Goal: Task Accomplishment & Management: Manage account settings

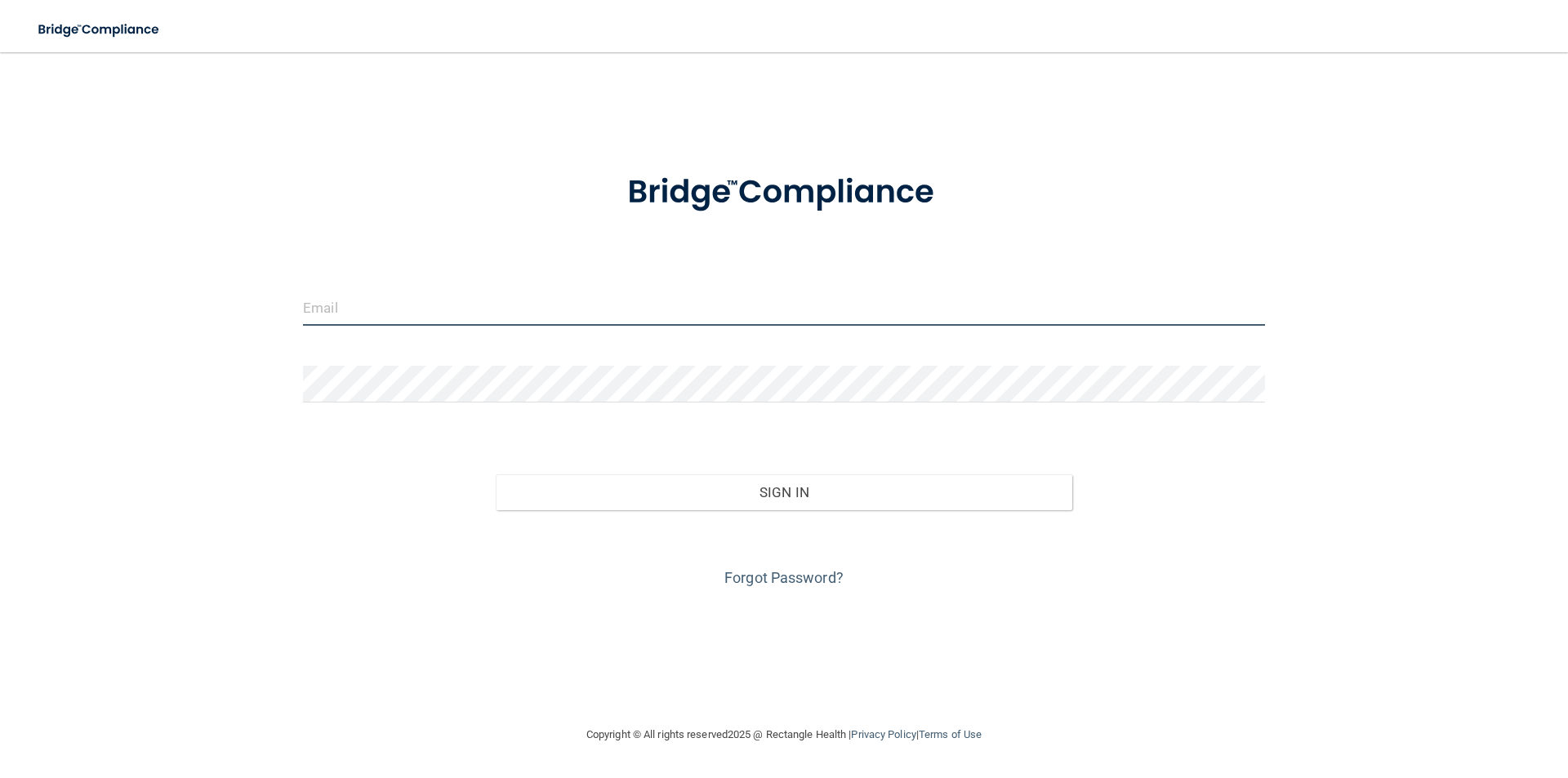
click at [392, 307] on input "email" at bounding box center [784, 308] width 962 height 37
type input "[EMAIL_ADDRESS][DOMAIN_NAME]"
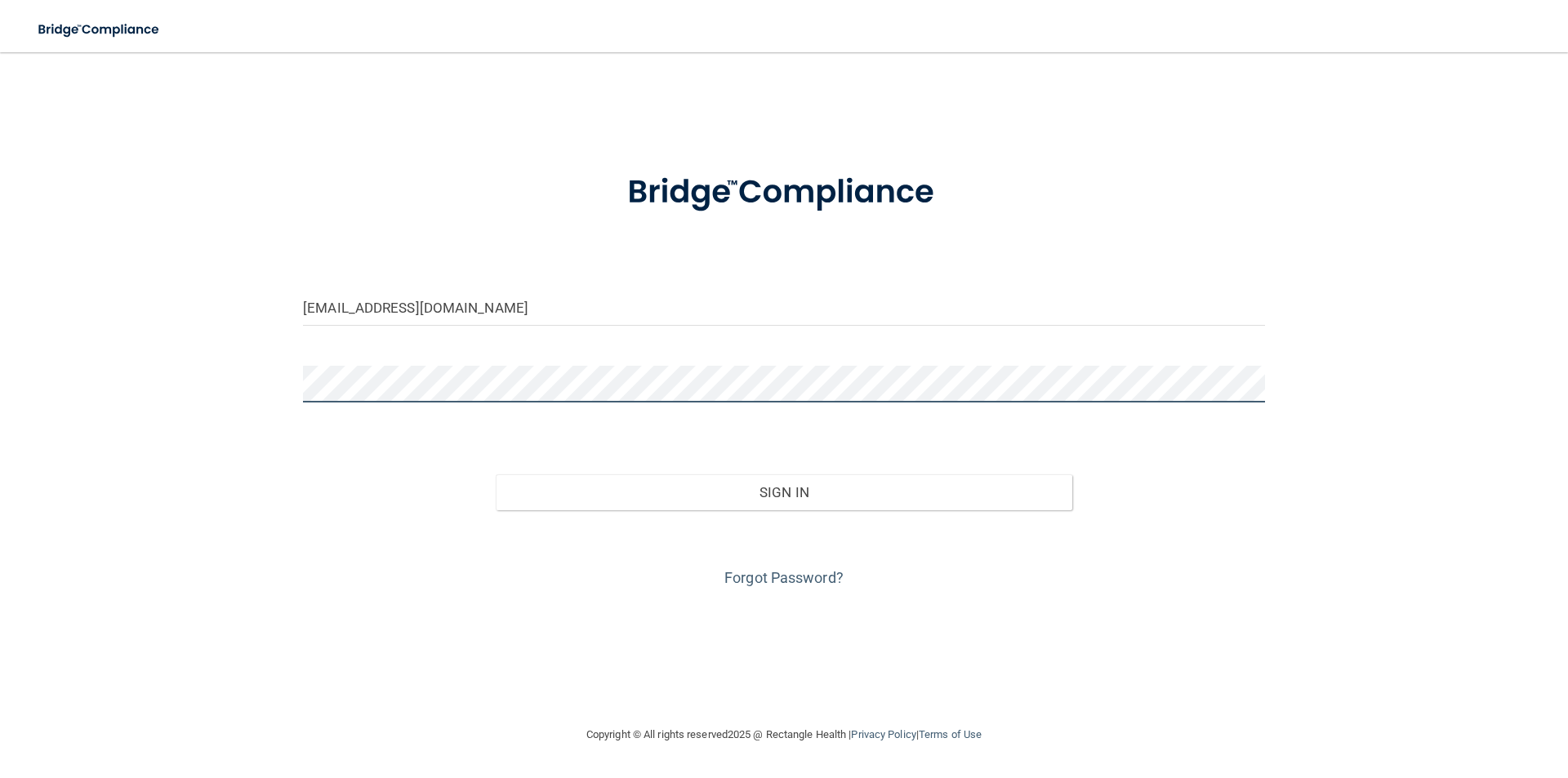
click at [495, 474] on button "Sign In" at bounding box center [784, 492] width 577 height 36
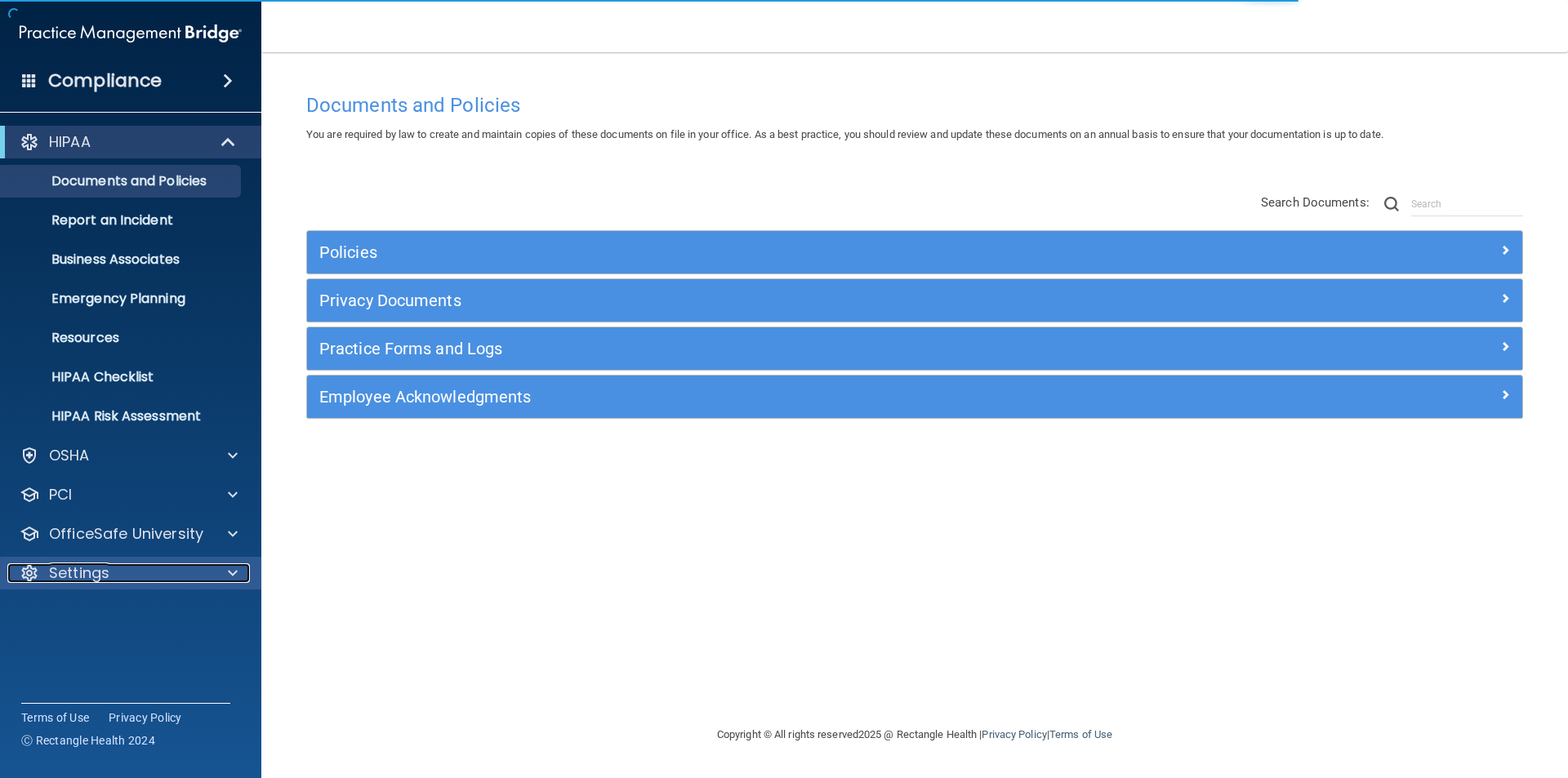
click at [211, 568] on div at bounding box center [230, 573] width 41 height 19
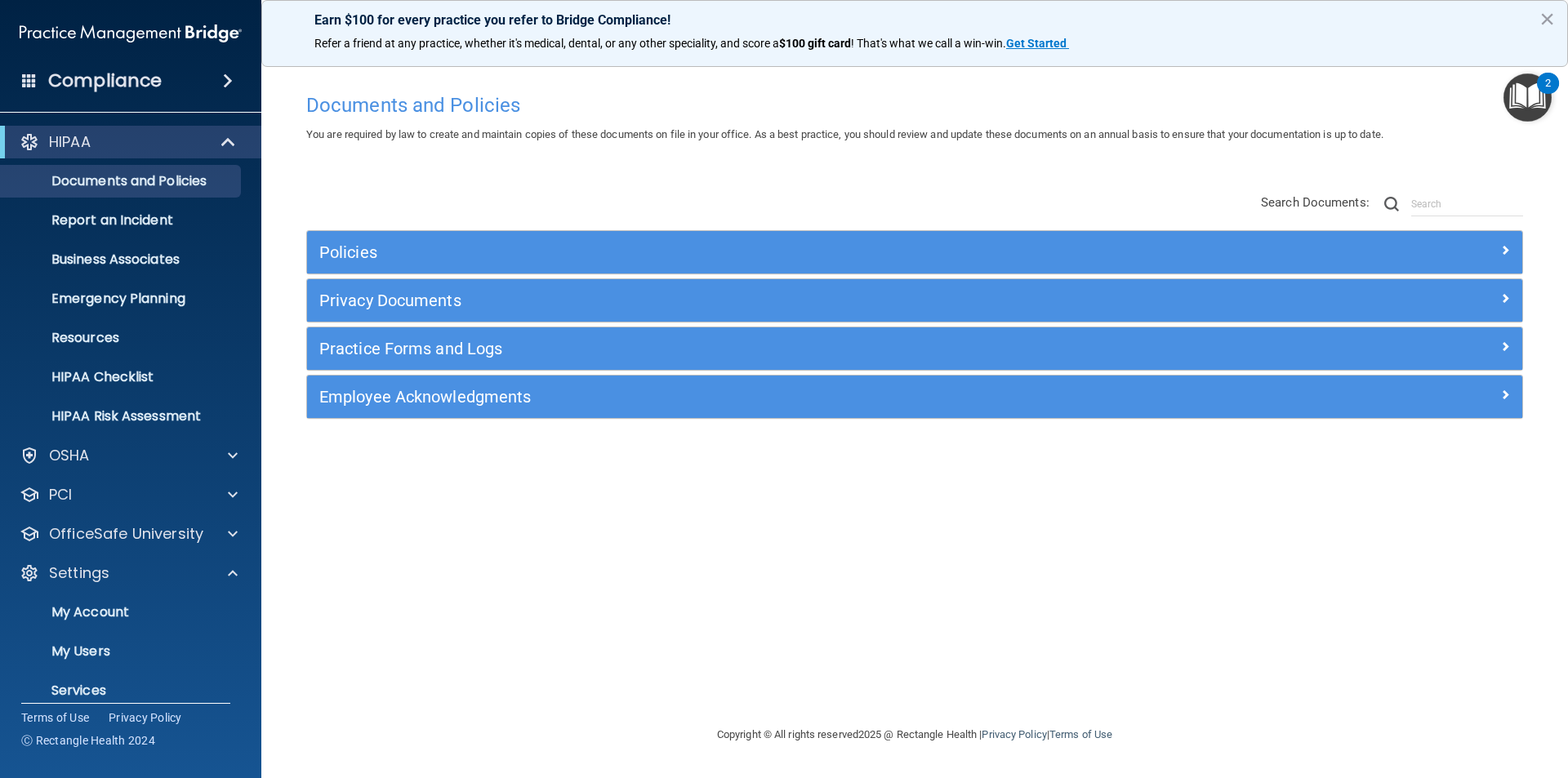
click at [224, 78] on span at bounding box center [228, 80] width 10 height 19
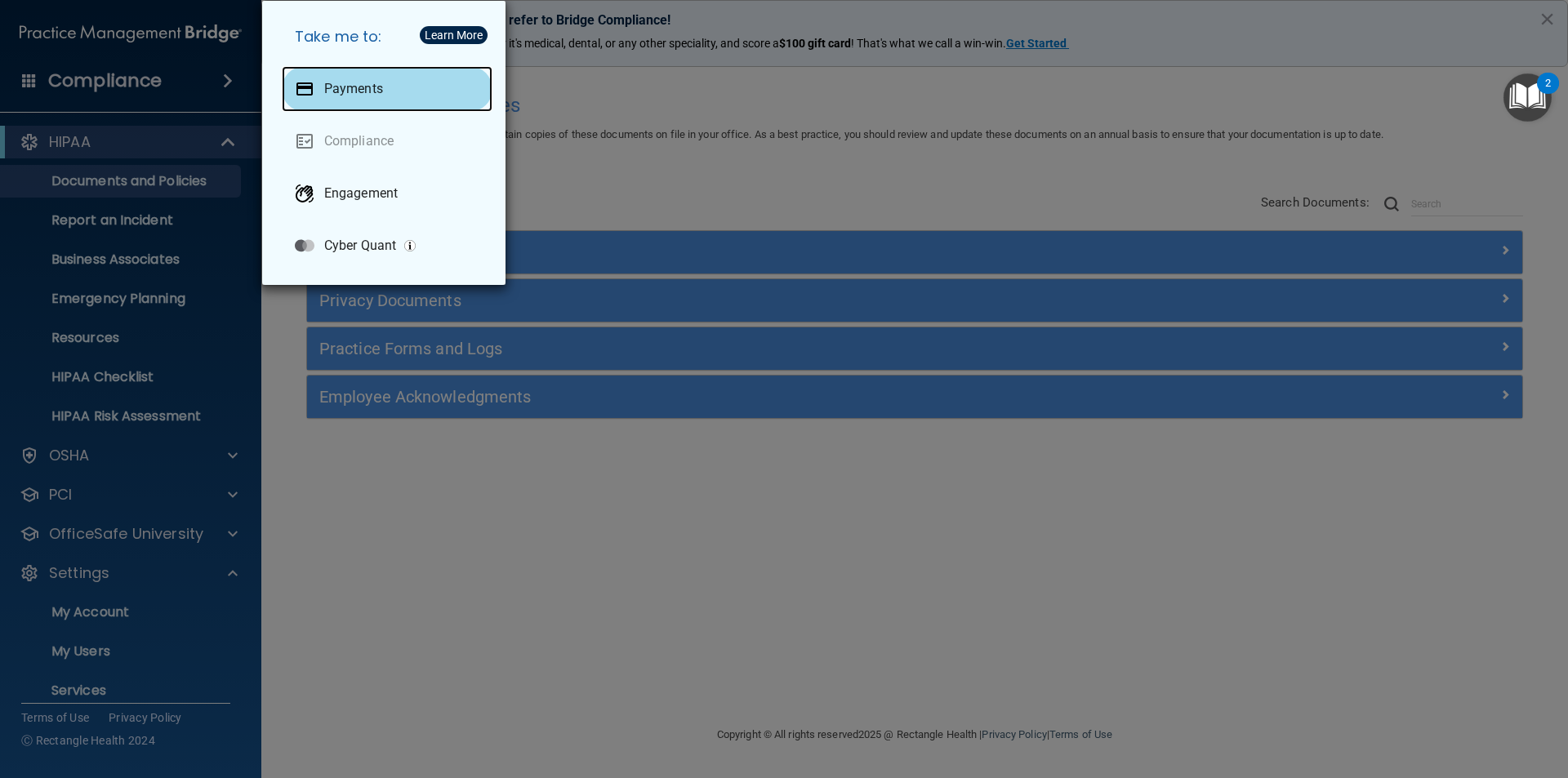
click at [327, 87] on p "Payments" at bounding box center [354, 89] width 59 height 16
click at [407, 93] on div "Payments" at bounding box center [387, 89] width 211 height 46
click at [620, 143] on div "Take me to: Payments Compliance Engagement Cyber Quant" at bounding box center [784, 389] width 1568 height 778
